Goal: Task Accomplishment & Management: Manage account settings

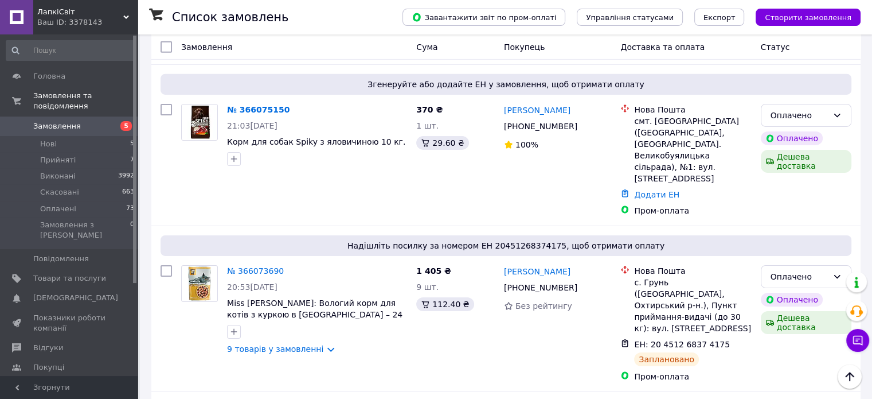
scroll to position [3728, 0]
click at [71, 155] on span "Прийняті" at bounding box center [58, 160] width 36 height 10
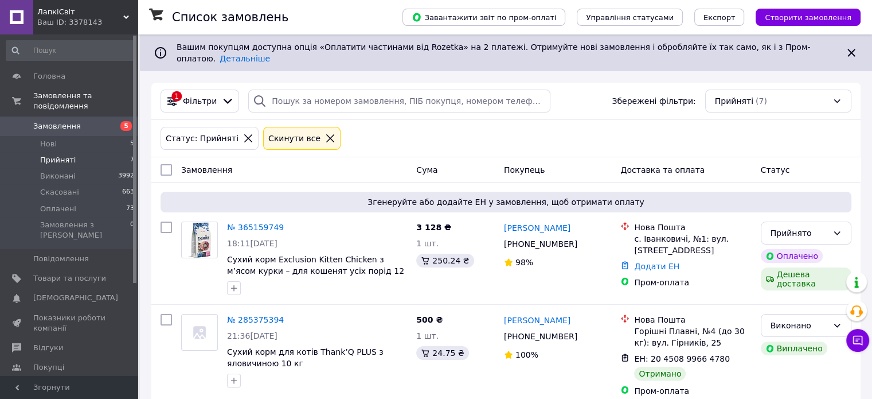
click at [71, 121] on span "Замовлення" at bounding box center [57, 126] width 48 height 10
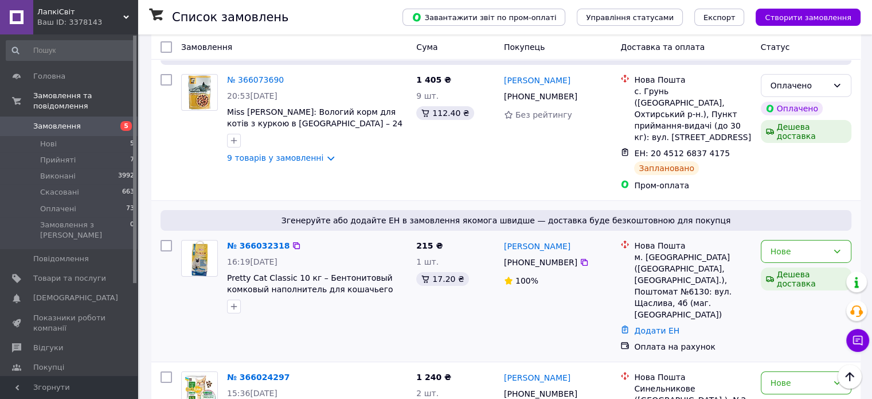
scroll to position [3921, 0]
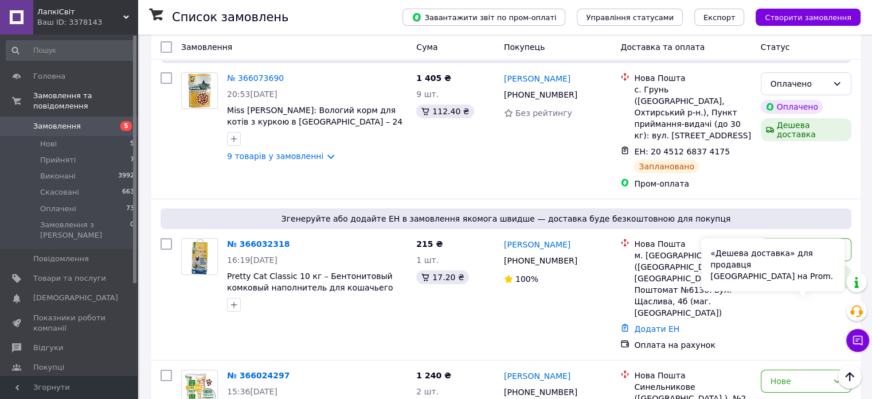
click at [809, 287] on div "«Дешева доставка» для продавця [GEOGRAPHIC_DATA] на Prom." at bounding box center [773, 264] width 143 height 53
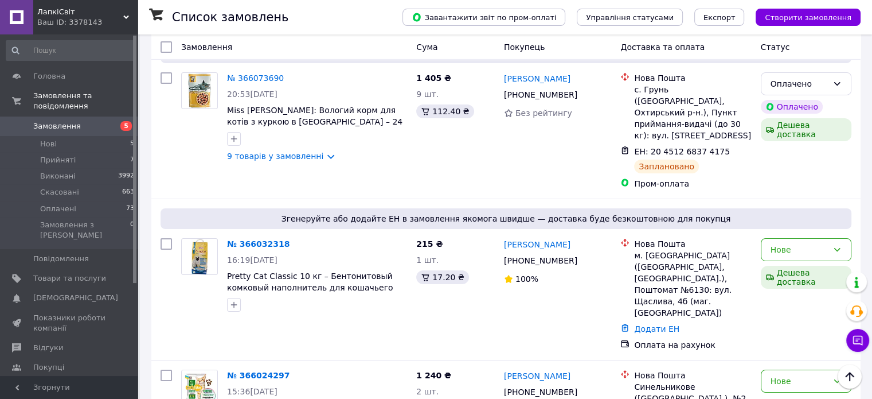
click at [797, 371] on li "Оплачено" at bounding box center [805, 367] width 89 height 21
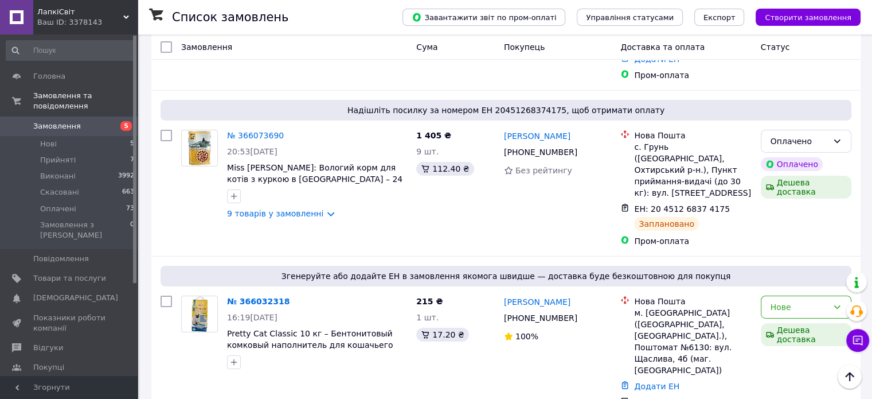
click at [788, 275] on li "Прийнято" at bounding box center [805, 278] width 89 height 21
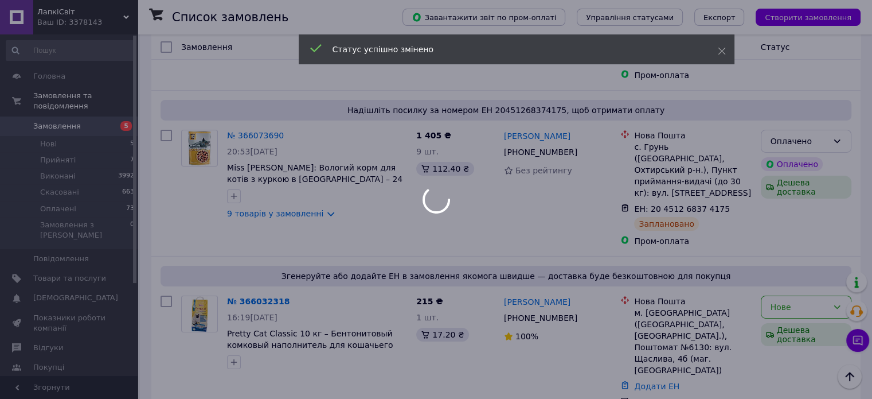
click at [802, 140] on div at bounding box center [436, 199] width 872 height 399
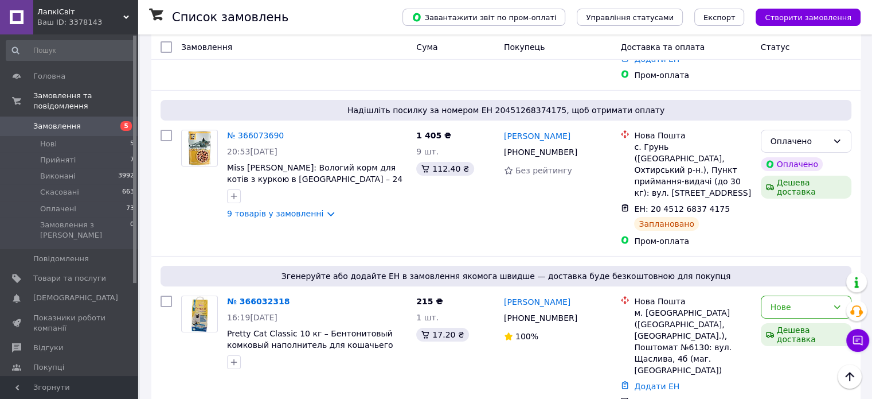
click at [795, 167] on li "Прийнято" at bounding box center [805, 168] width 89 height 21
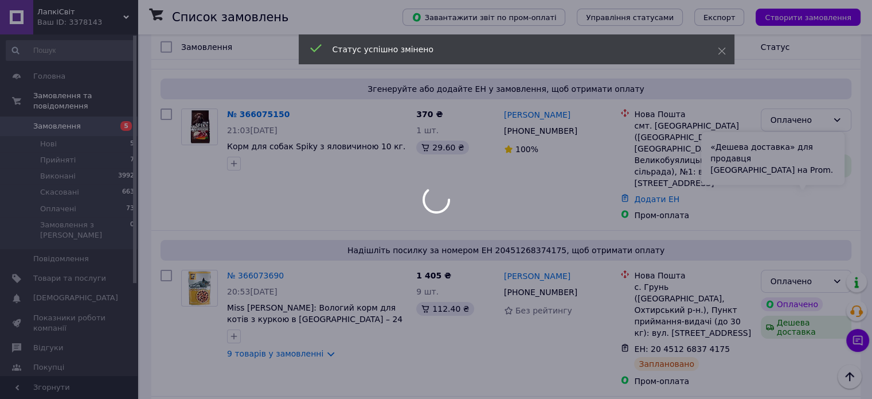
scroll to position [3691, 0]
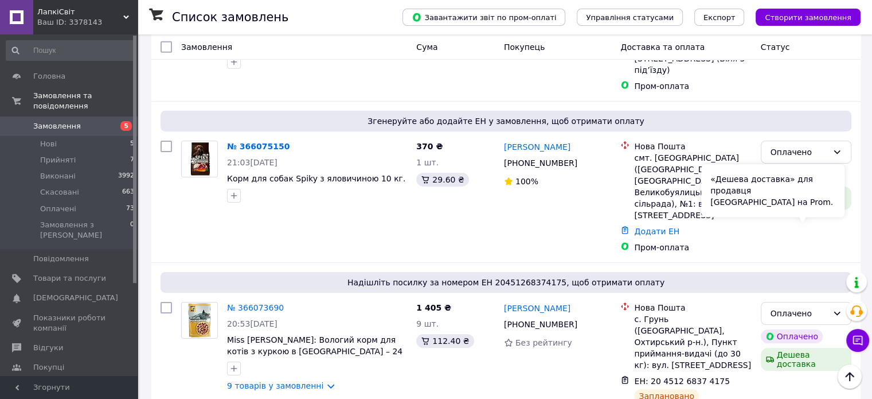
click at [805, 197] on div "«Дешева доставка» для продавця [GEOGRAPHIC_DATA] на Prom." at bounding box center [773, 190] width 143 height 53
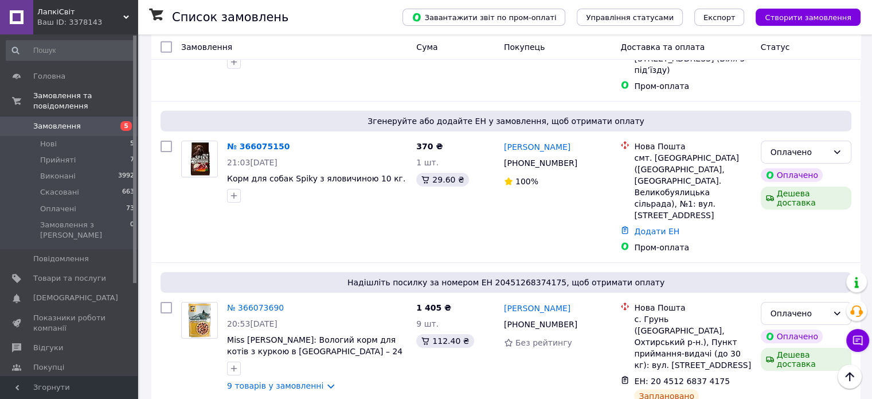
click at [793, 231] on li "Прийнято" at bounding box center [805, 232] width 89 height 21
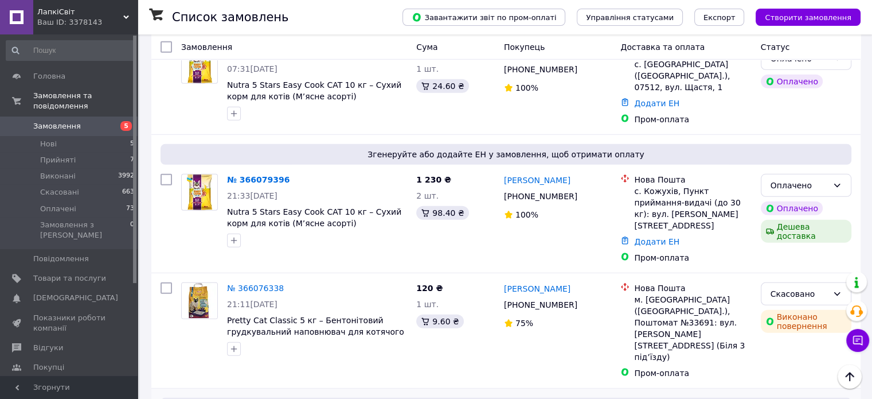
scroll to position [3347, 0]
